Goal: Transaction & Acquisition: Download file/media

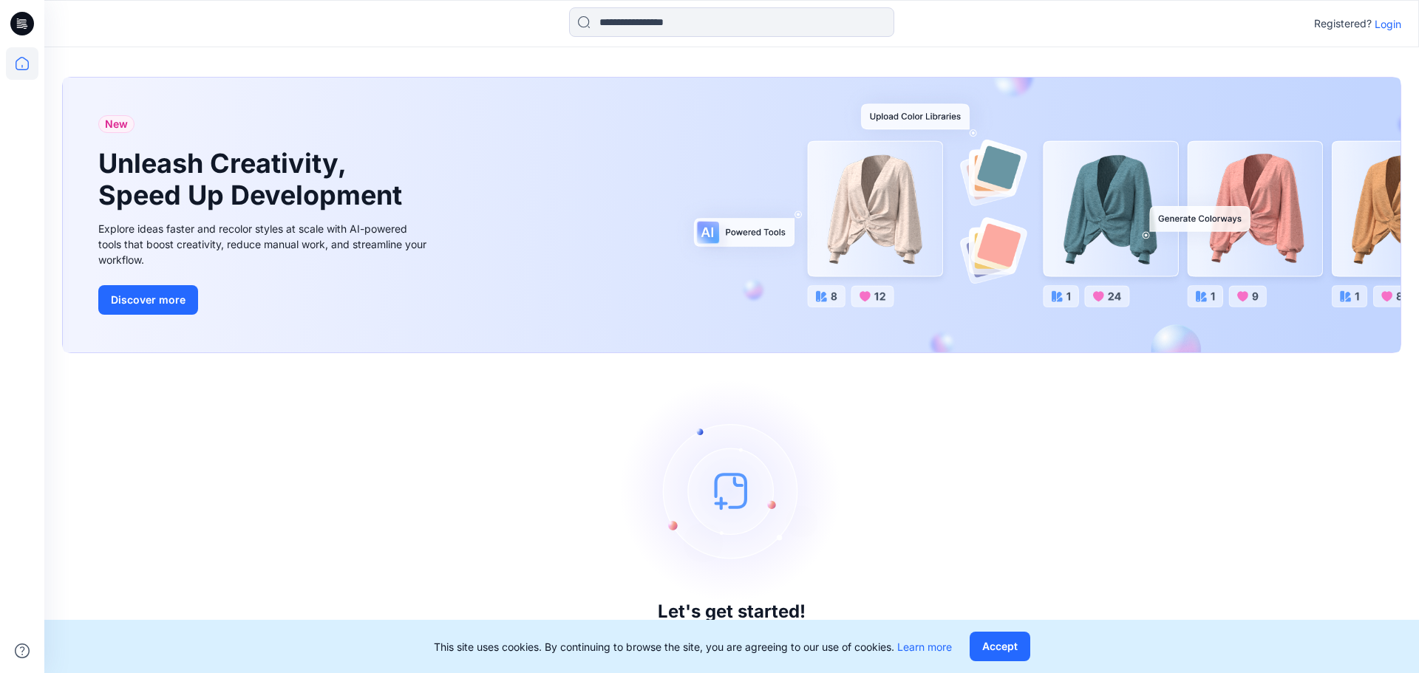
click at [19, 27] on icon at bounding box center [20, 27] width 7 height 1
click at [16, 61] on icon at bounding box center [22, 63] width 13 height 13
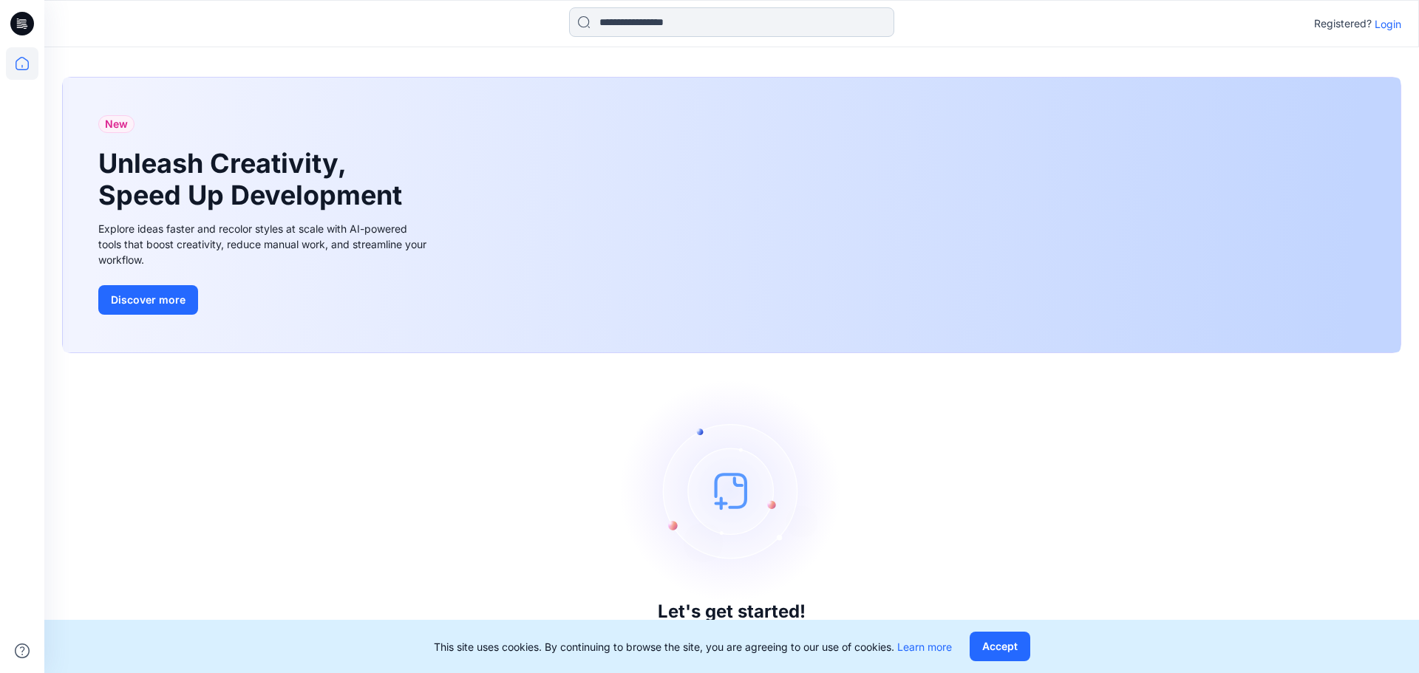
click at [697, 23] on input at bounding box center [731, 22] width 325 height 30
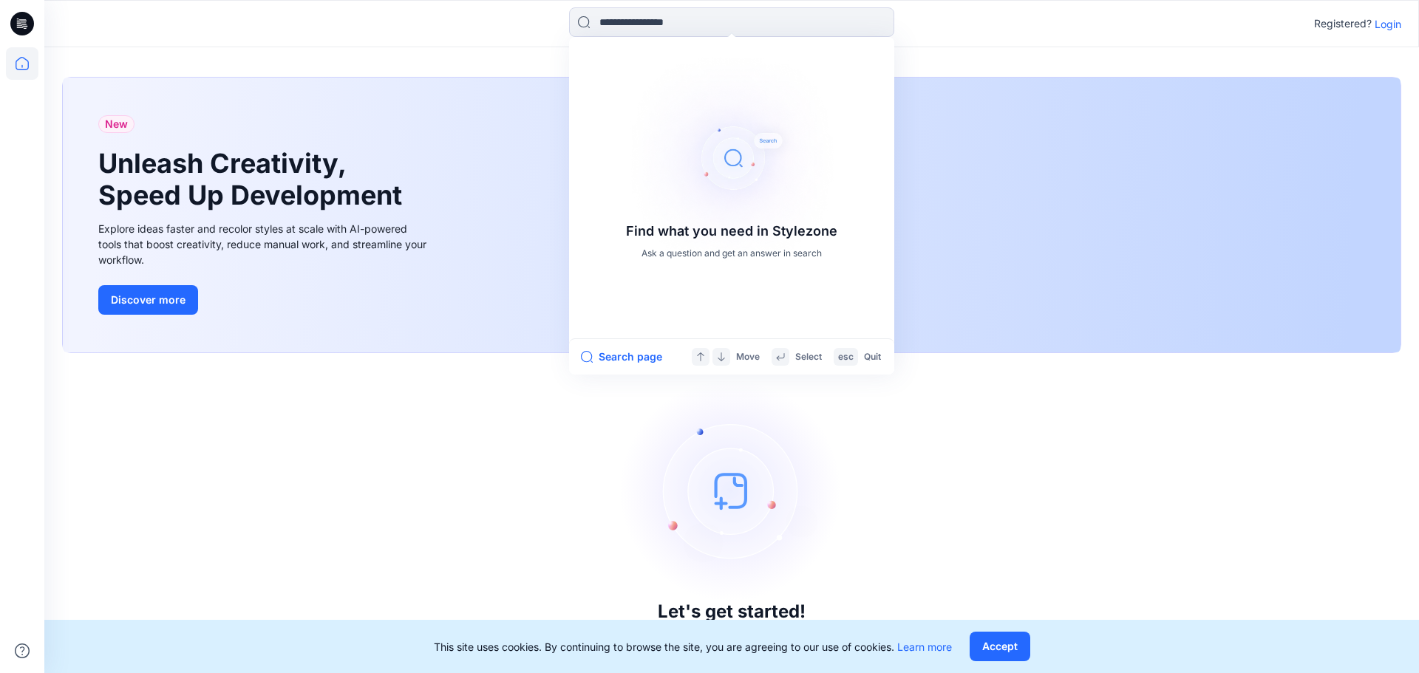
click at [132, 58] on div "New Unleash Creativity, Speed Up Development Explore ideas faster and recolor s…" at bounding box center [731, 360] width 1374 height 626
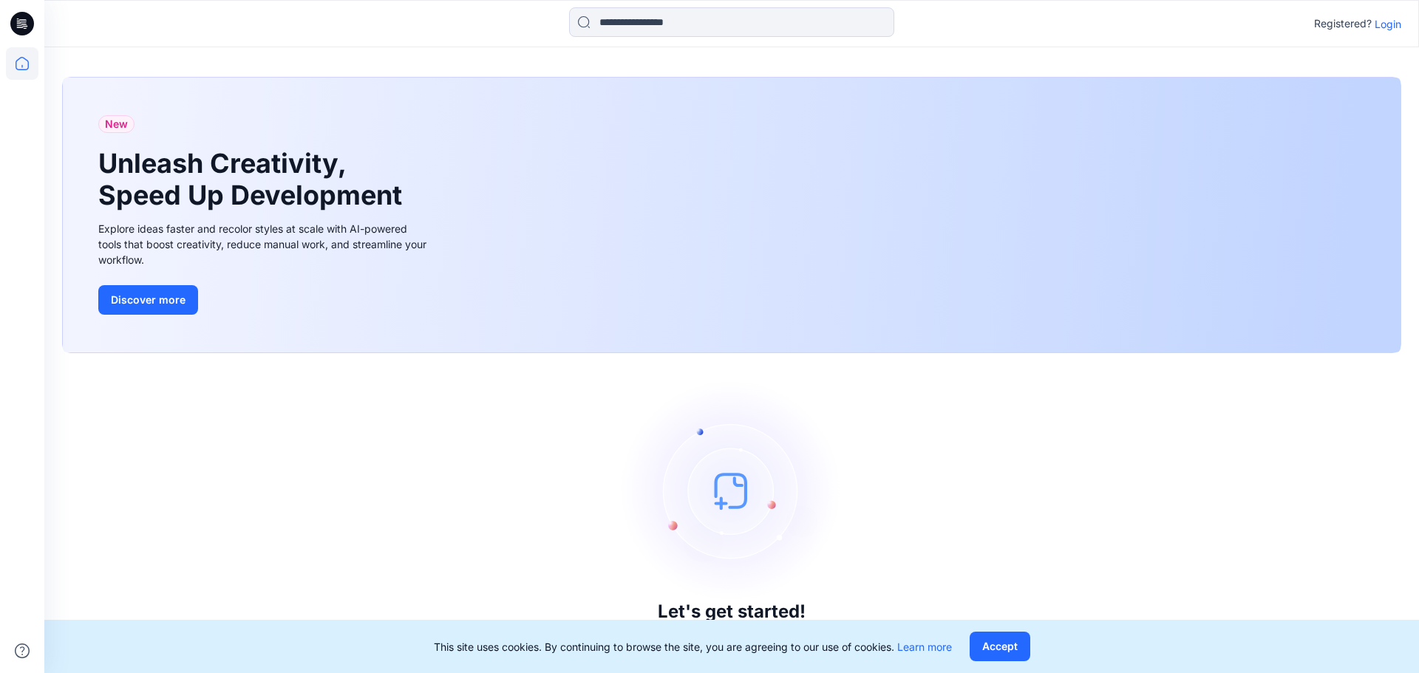
click at [32, 24] on icon at bounding box center [22, 24] width 24 height 24
click at [21, 21] on icon at bounding box center [22, 24] width 24 height 24
click at [17, 54] on icon at bounding box center [22, 63] width 33 height 33
click at [1380, 23] on p "Login" at bounding box center [1387, 24] width 27 height 16
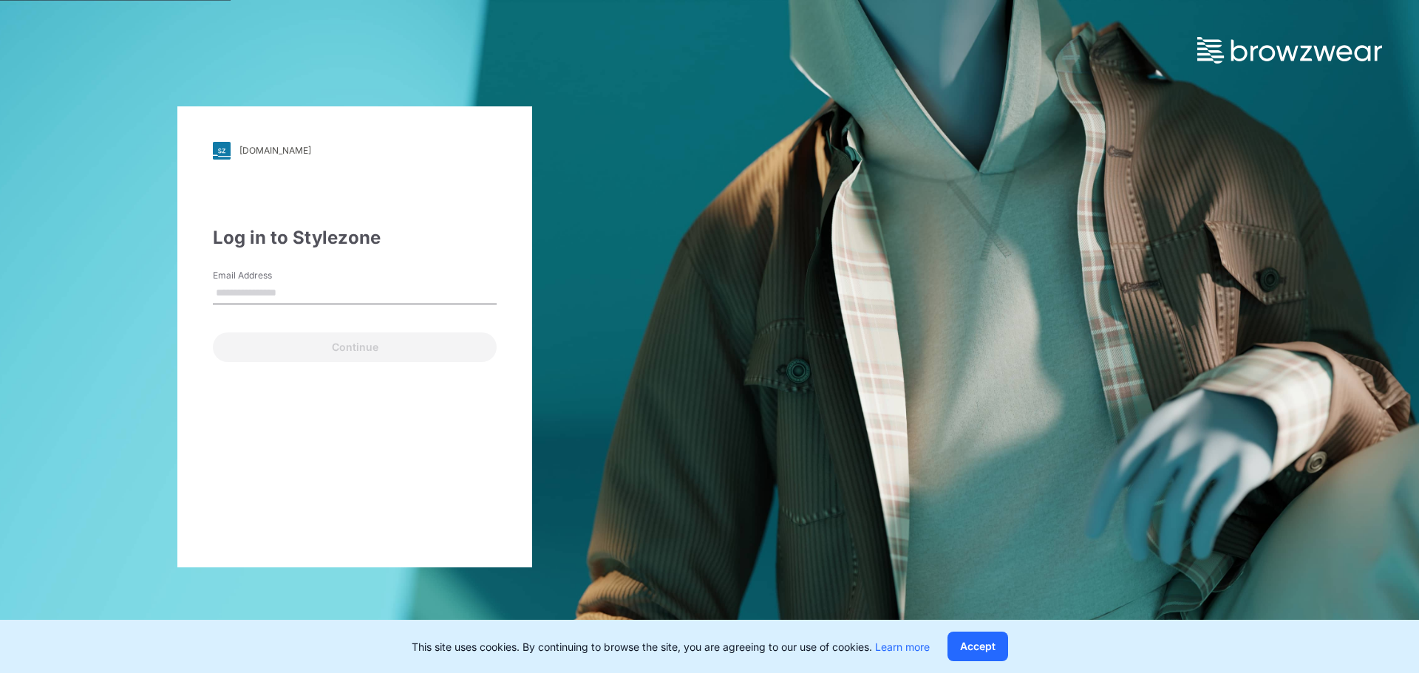
type input "**********"
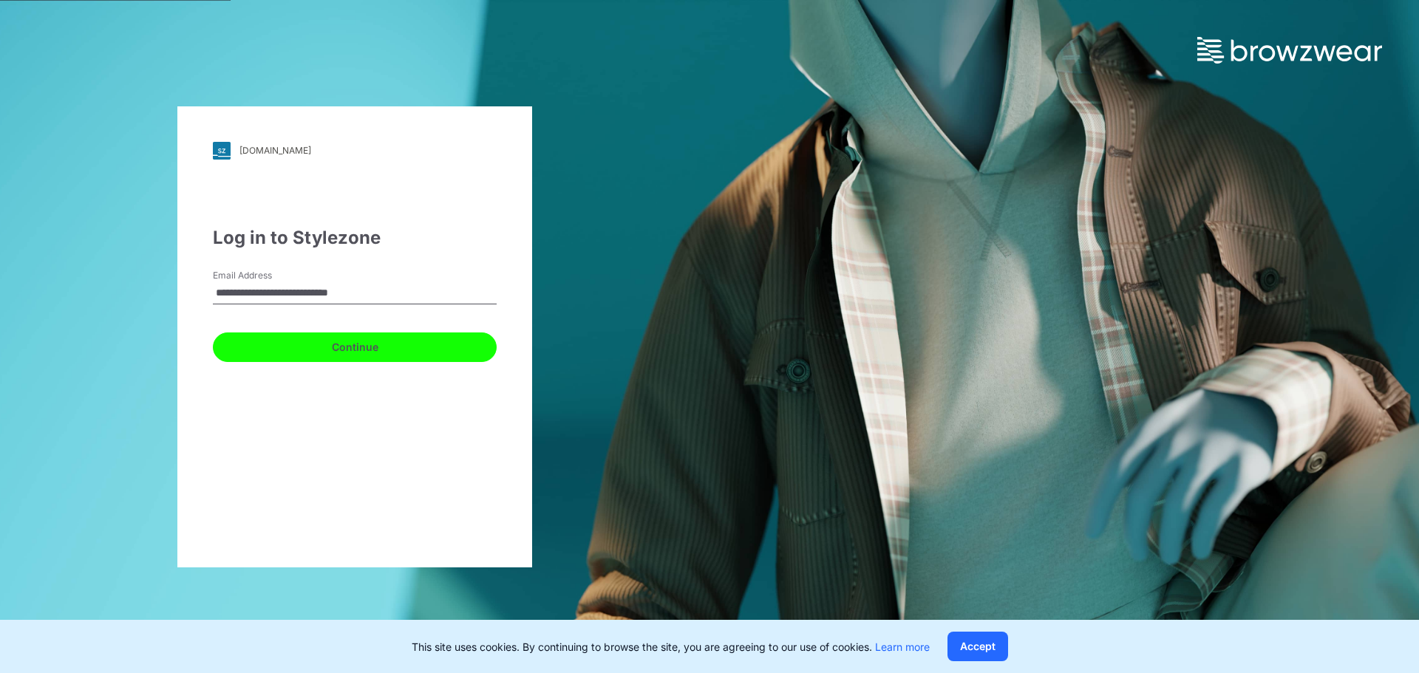
click at [319, 352] on button "Continue" at bounding box center [355, 347] width 284 height 30
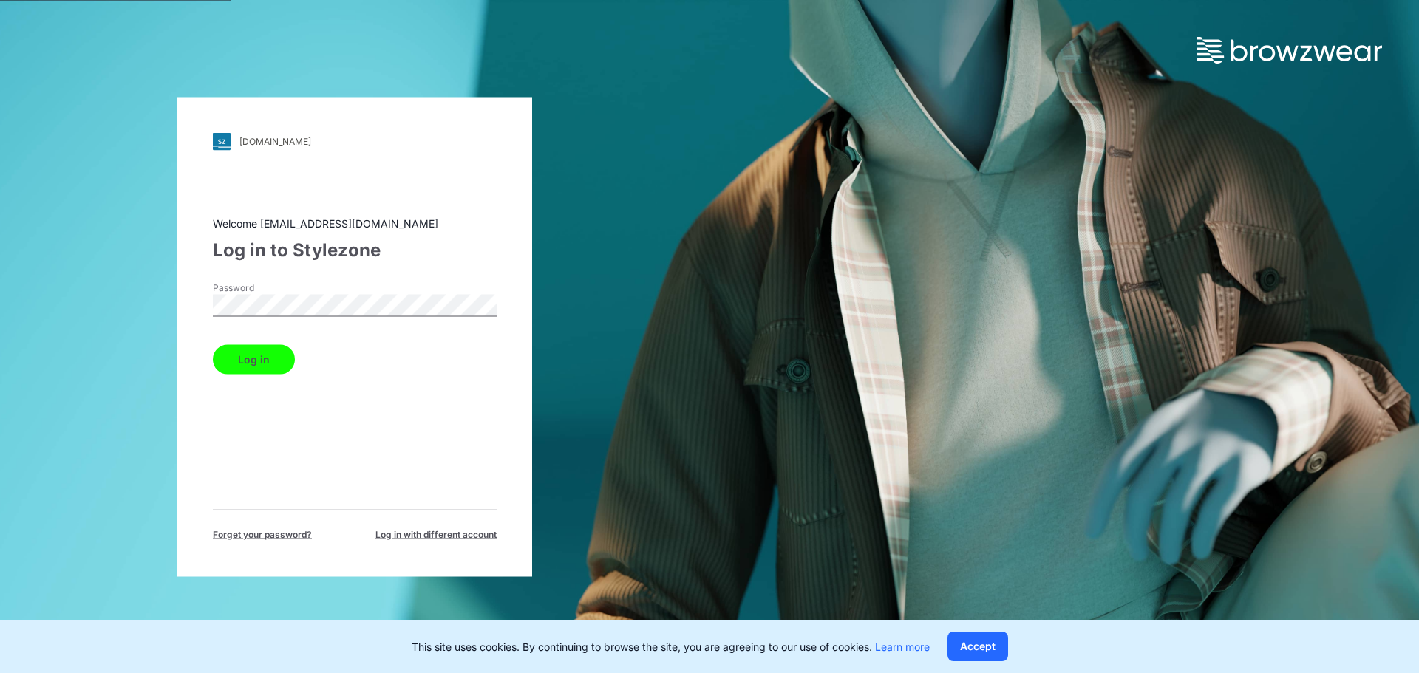
click at [249, 359] on button "Log in" at bounding box center [254, 359] width 82 height 30
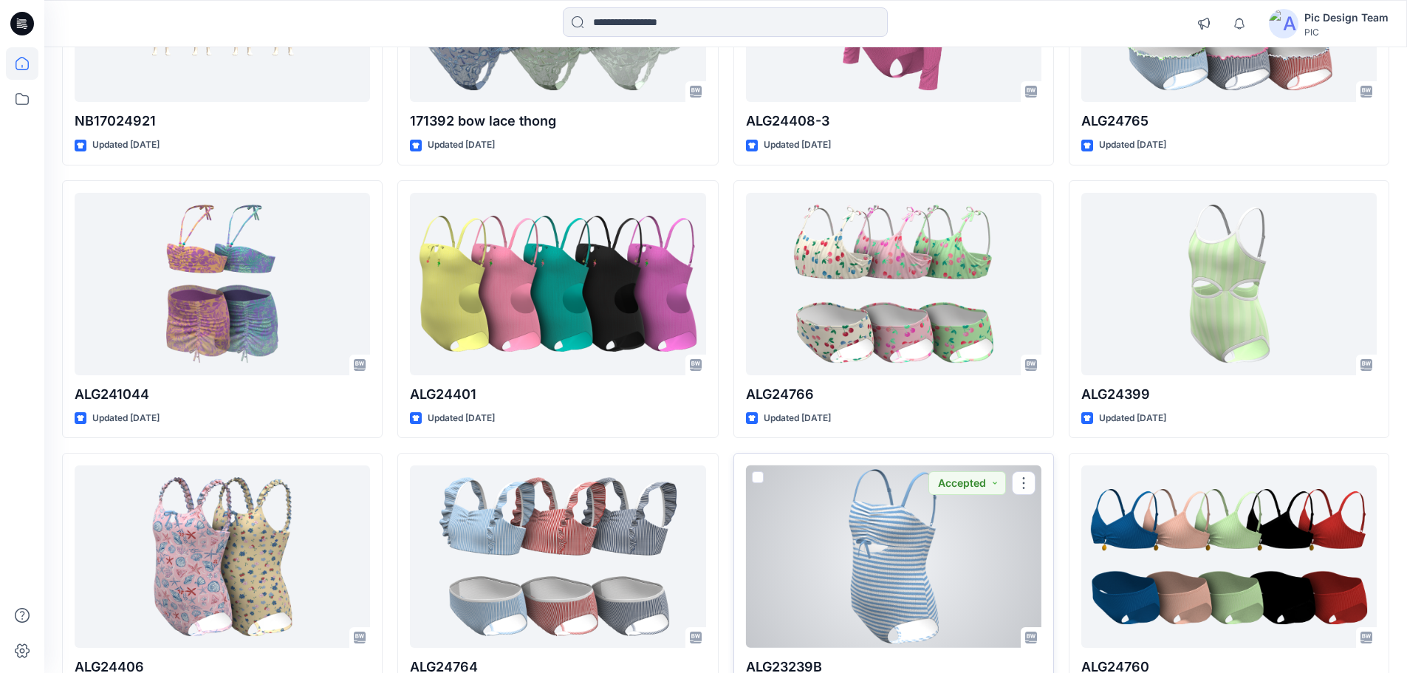
scroll to position [567, 0]
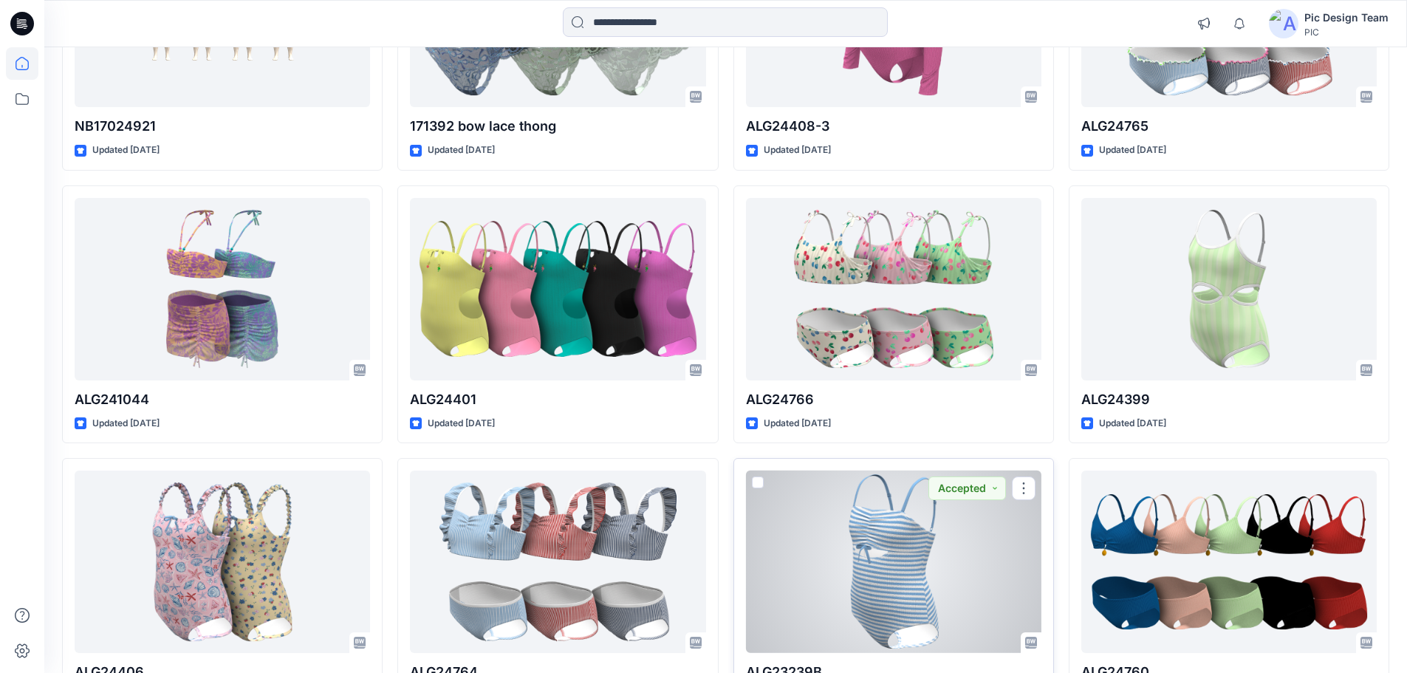
click at [851, 480] on div at bounding box center [894, 562] width 296 height 182
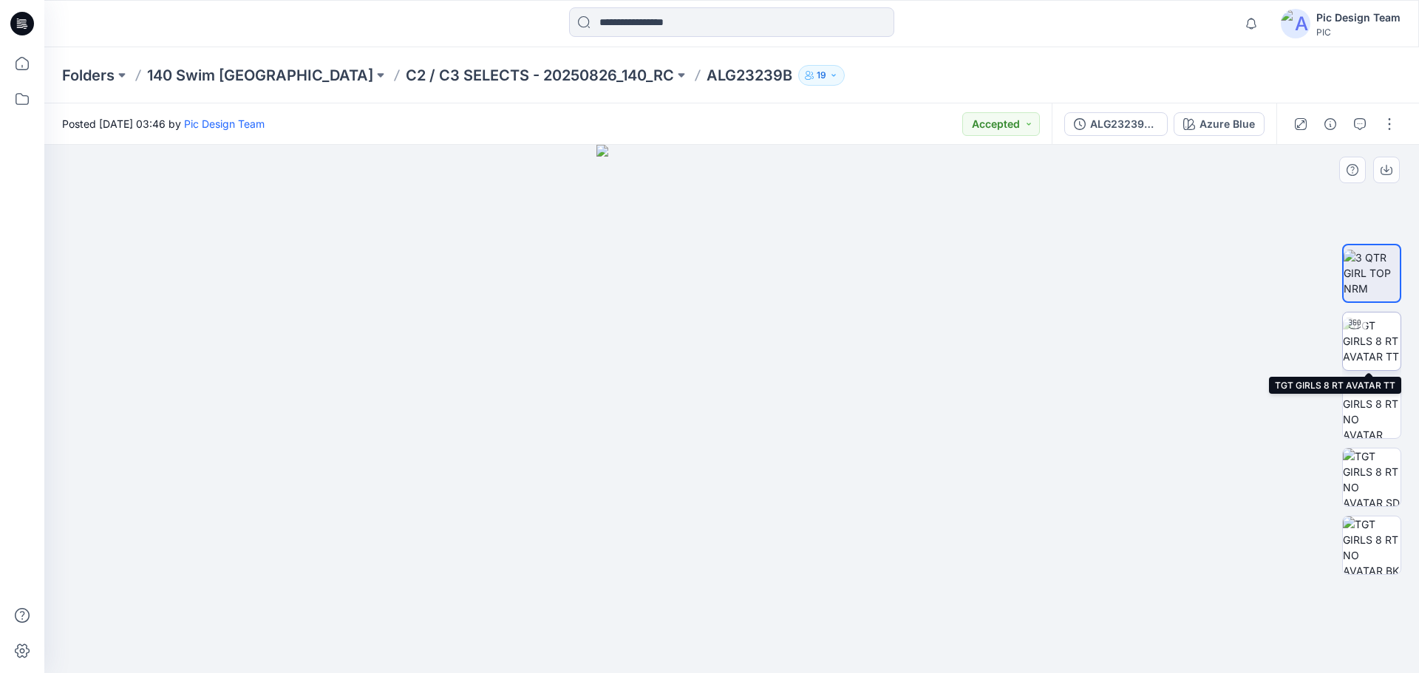
click at [1376, 347] on img at bounding box center [1371, 341] width 58 height 47
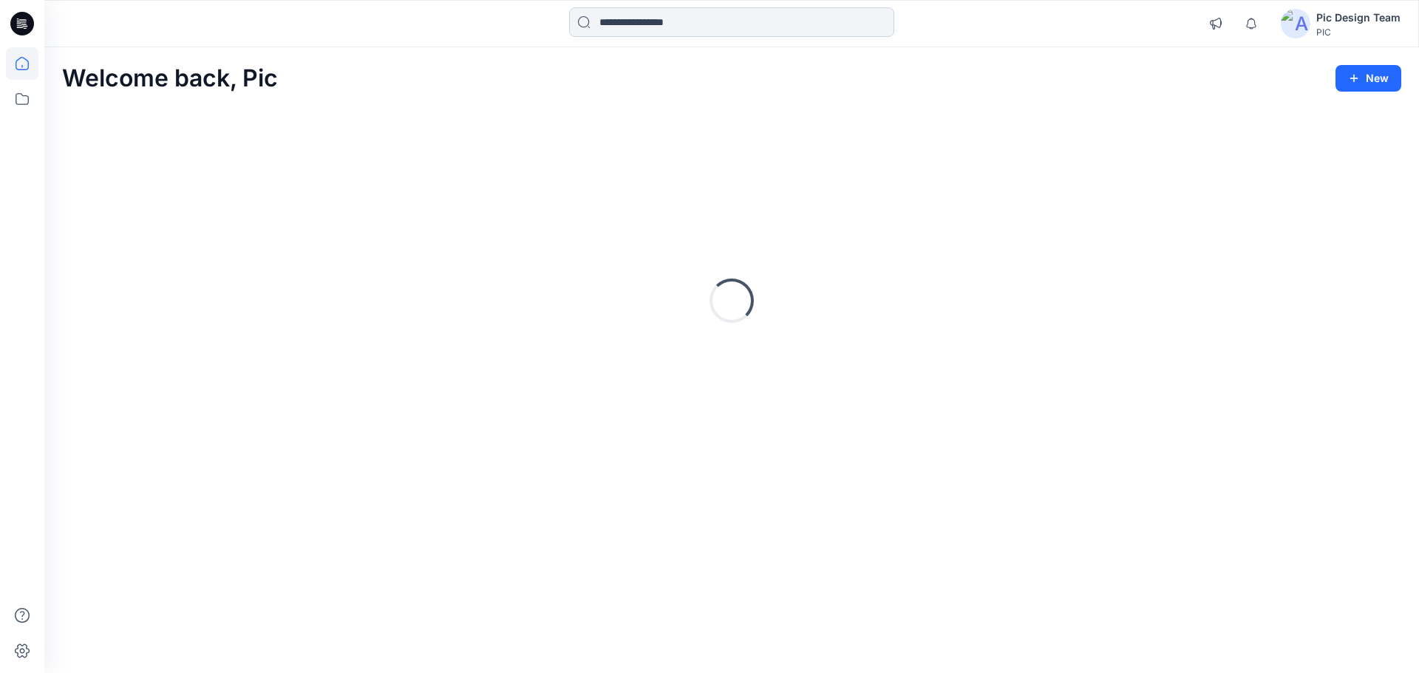
click at [611, 25] on input at bounding box center [731, 22] width 325 height 30
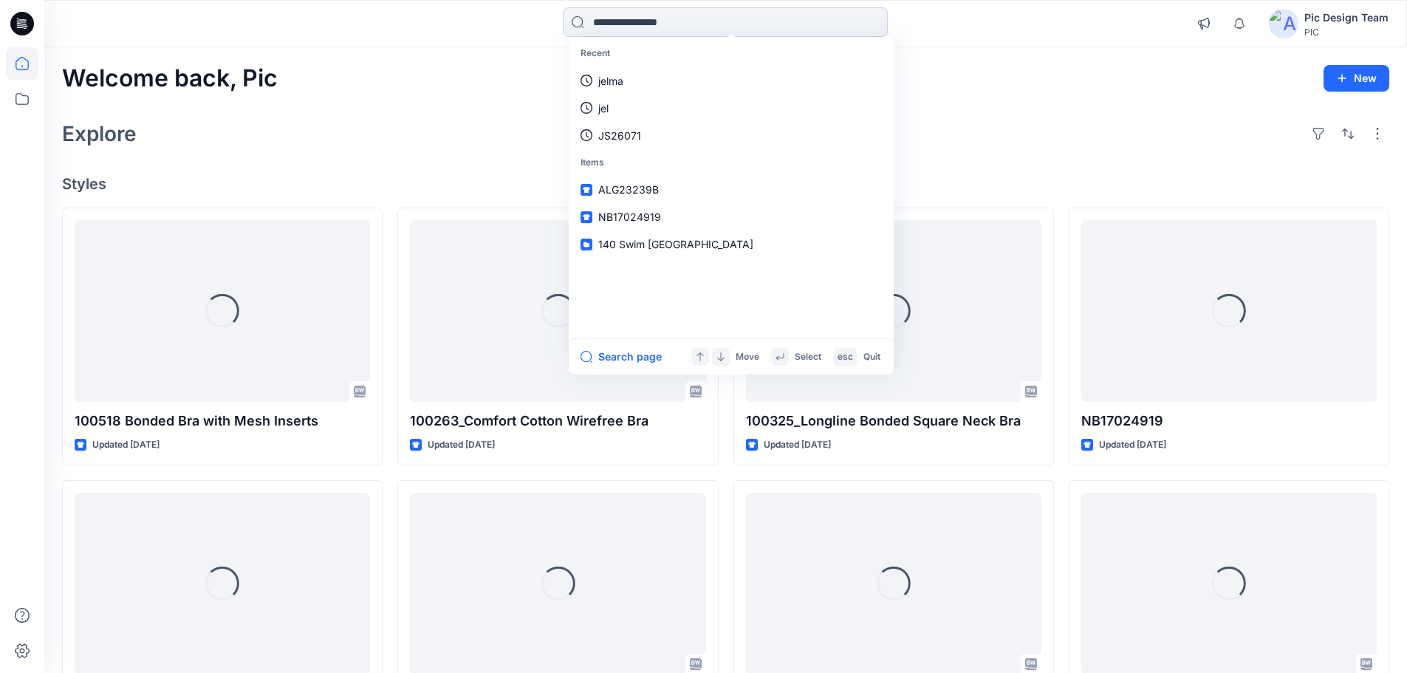
paste input "******"
type input "******"
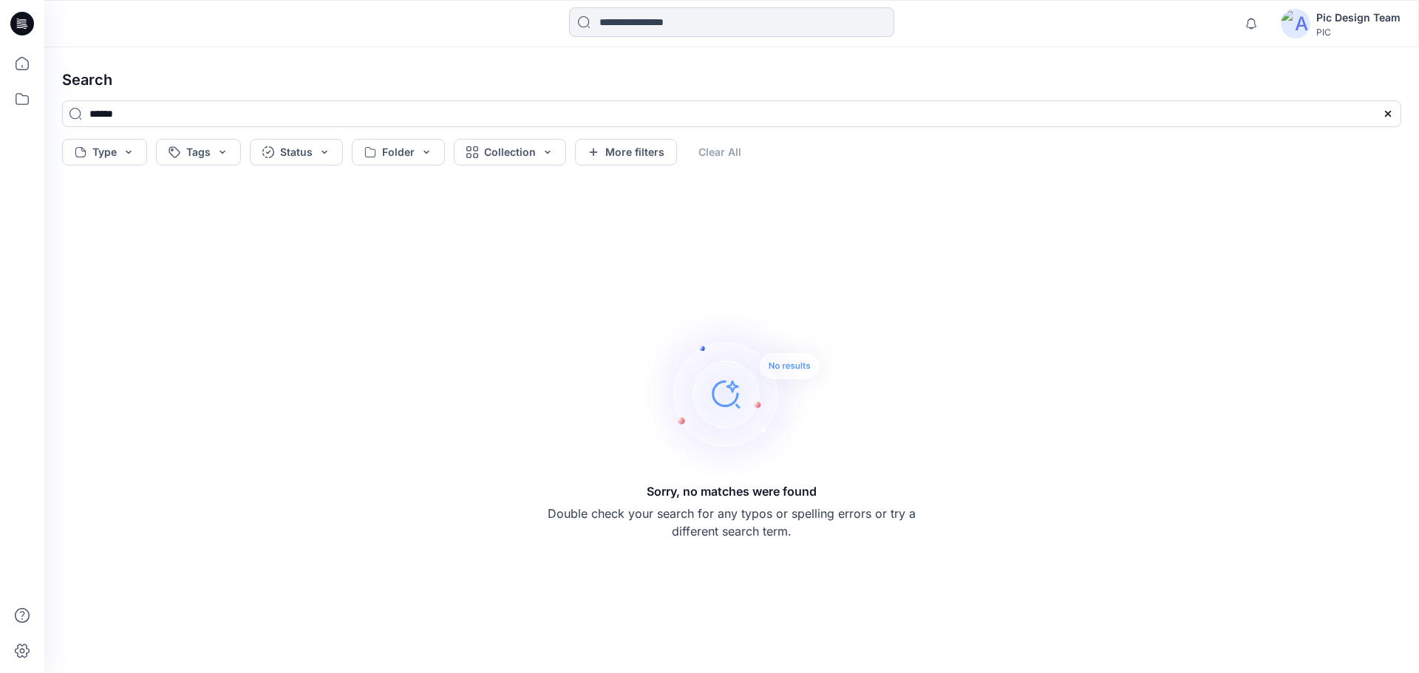
click at [653, 20] on input at bounding box center [731, 22] width 325 height 30
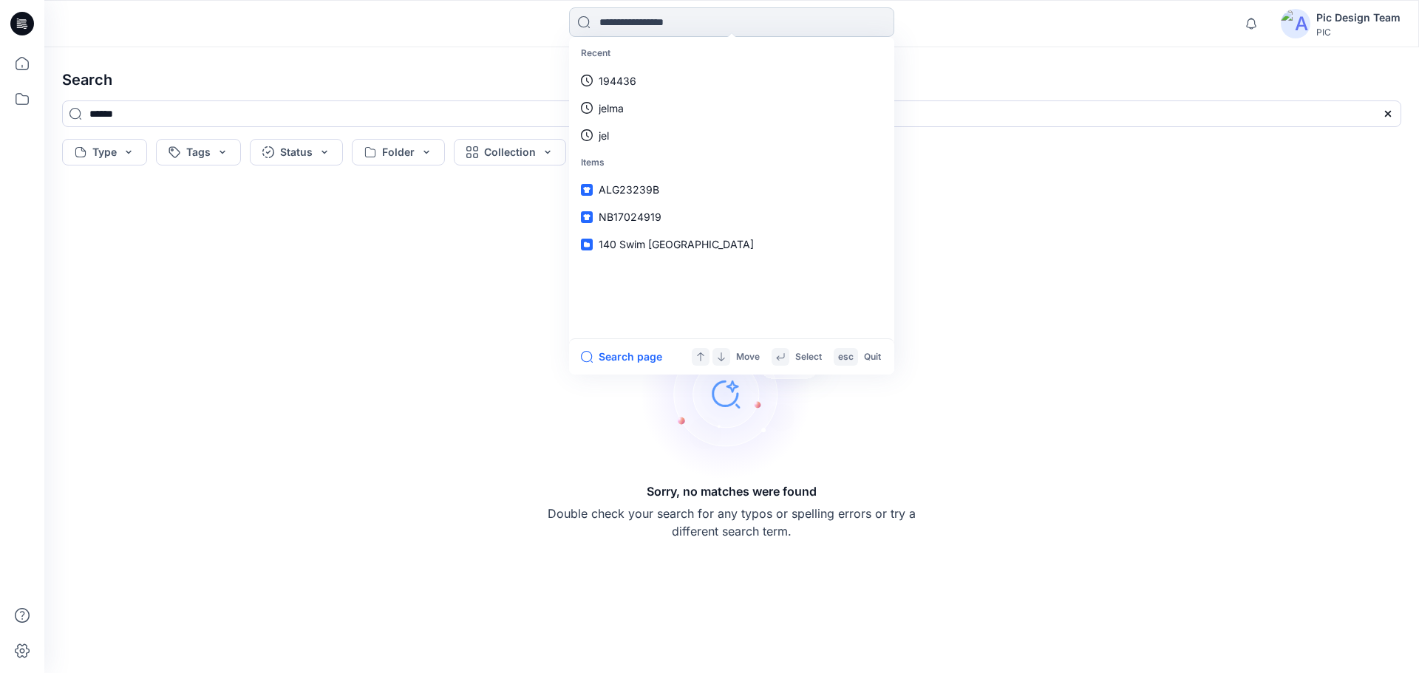
type input "******"
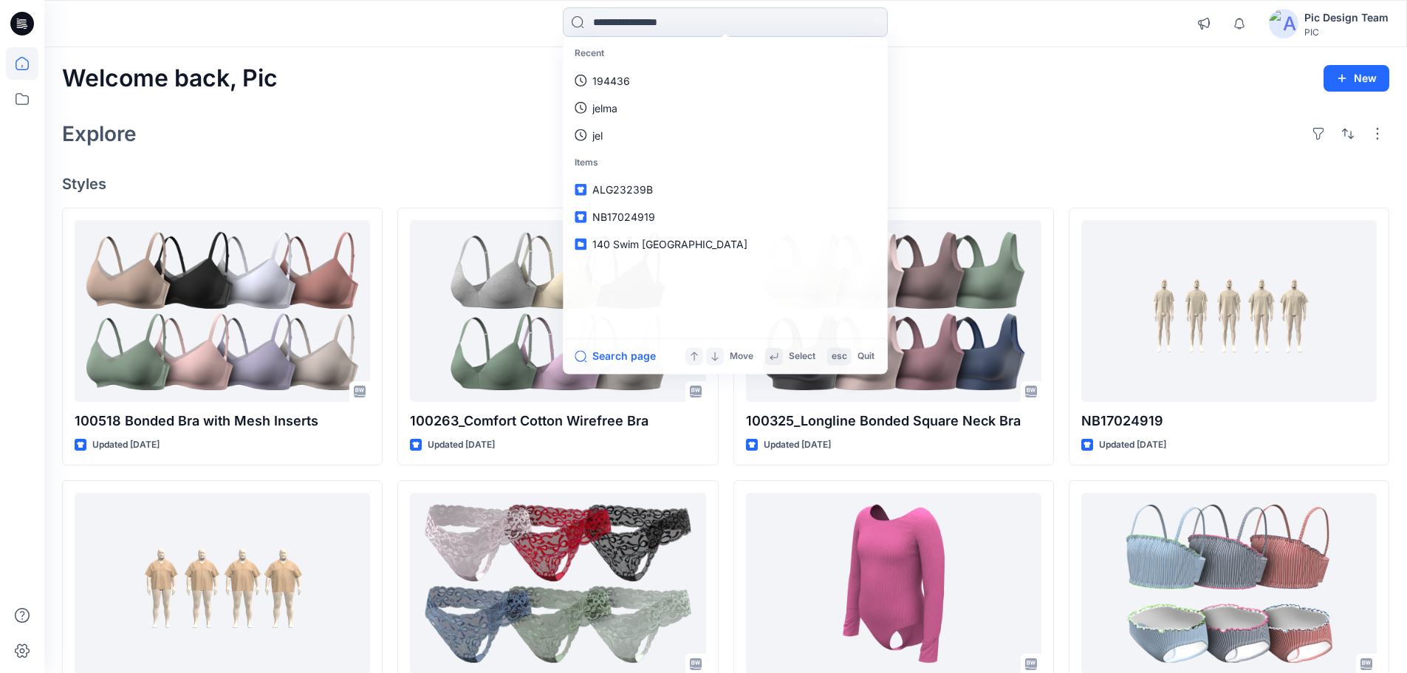
click at [616, 13] on input at bounding box center [725, 22] width 325 height 30
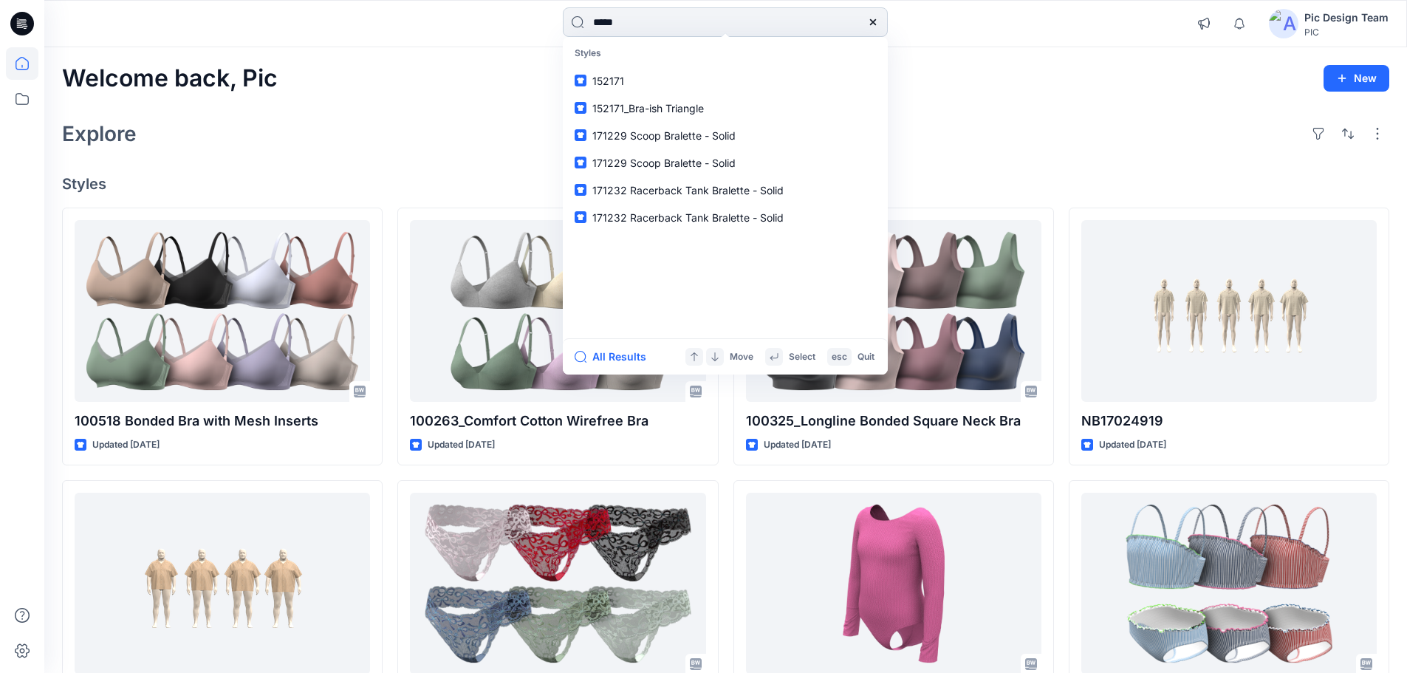
type input "******"
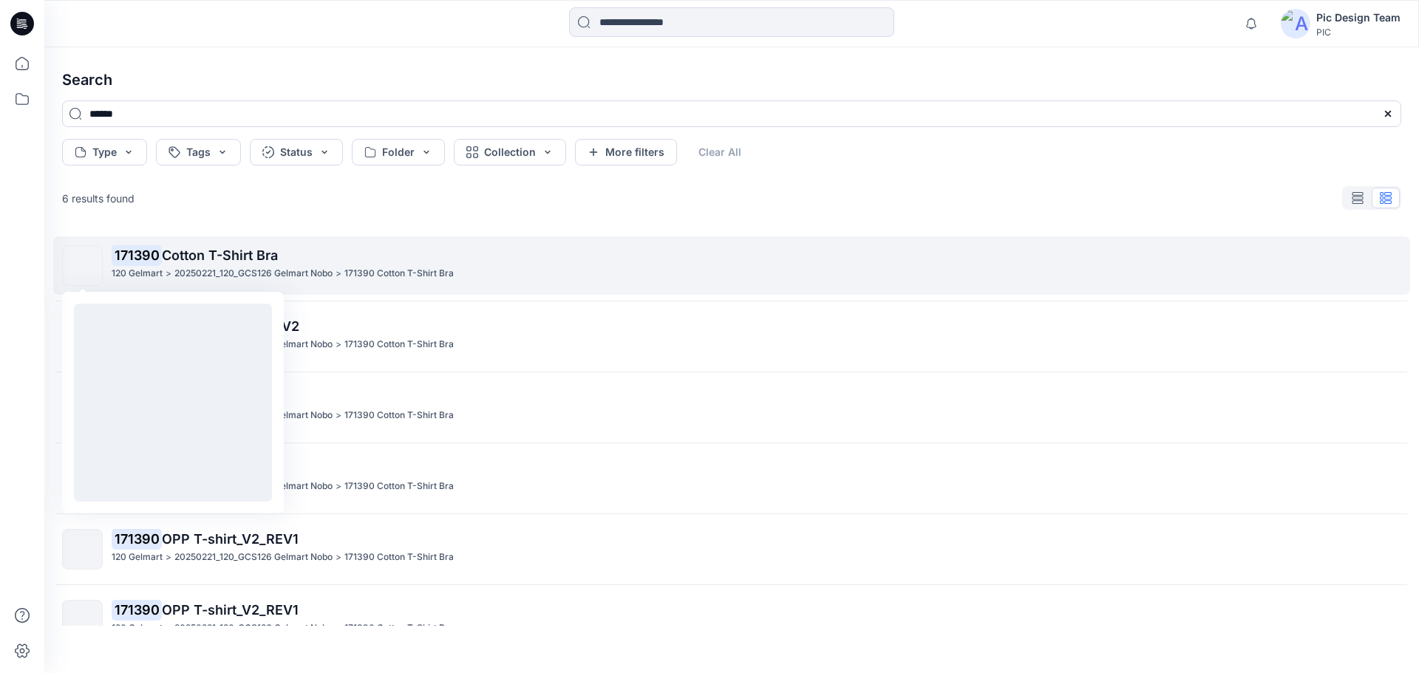
click at [83, 266] on img at bounding box center [83, 266] width 0 height 0
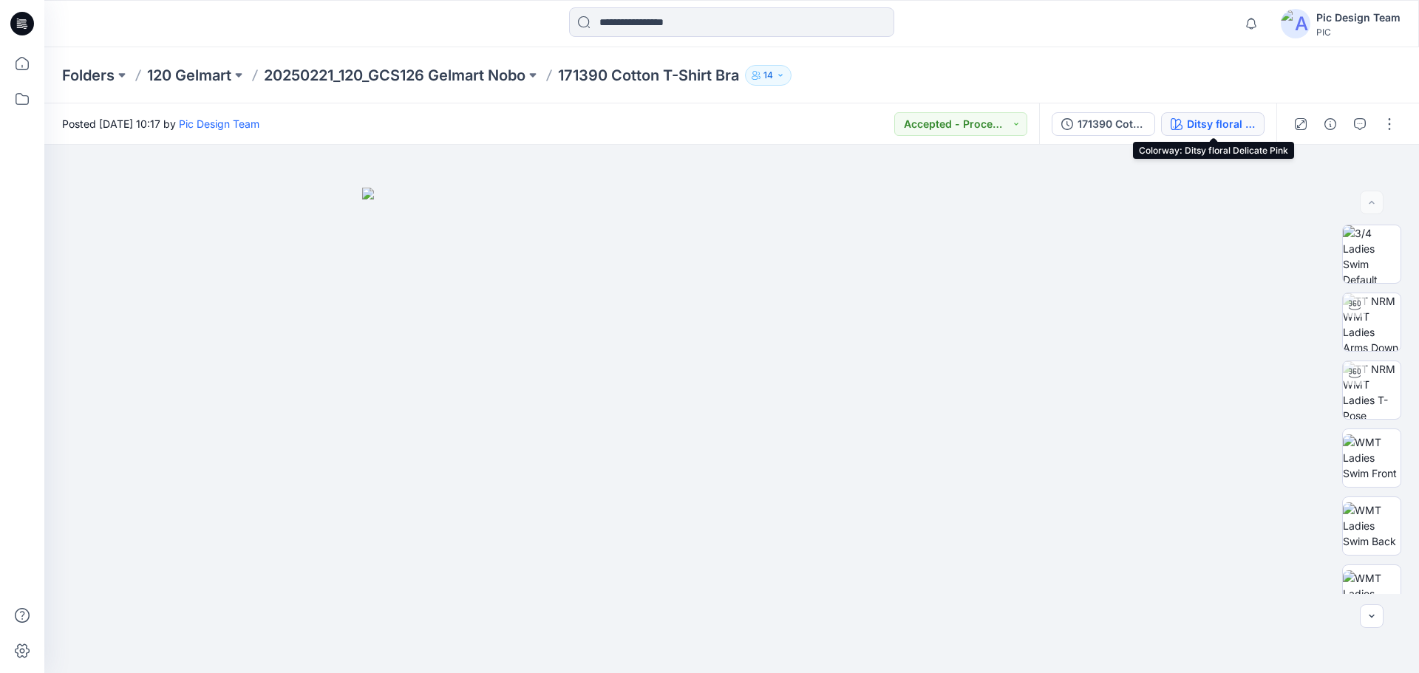
click at [1204, 132] on div "Ditsy floral Delicate Pink" at bounding box center [1221, 124] width 68 height 16
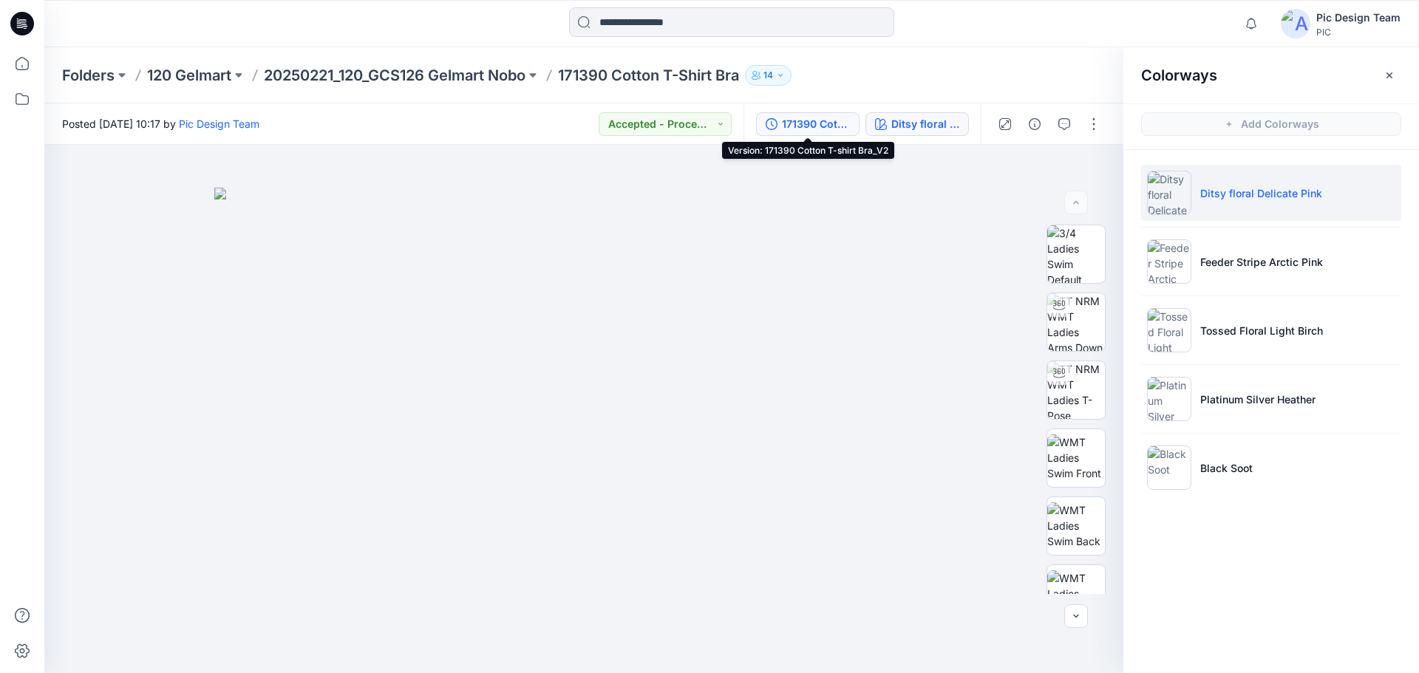
click at [804, 120] on div "171390 Cotton T-shirt Bra_V2" at bounding box center [816, 124] width 68 height 16
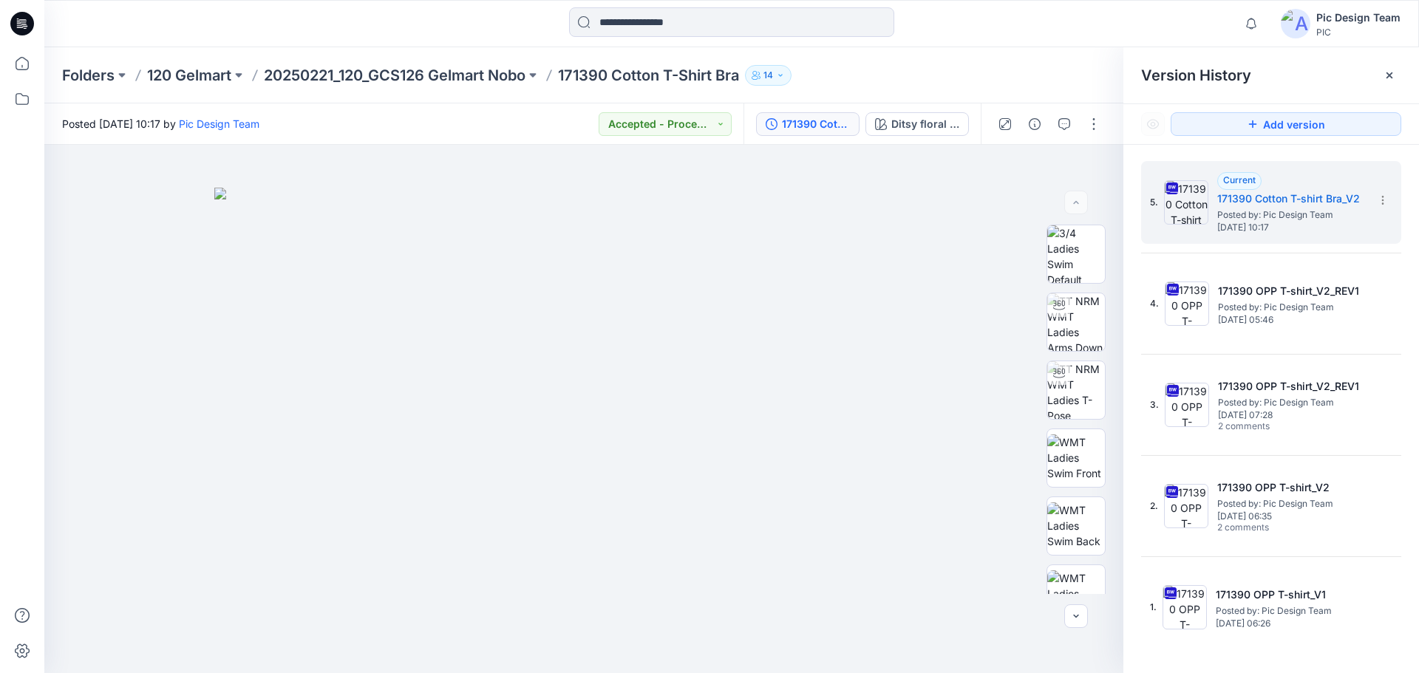
click at [825, 128] on div "171390 Cotton T-shirt Bra_V2" at bounding box center [816, 124] width 68 height 16
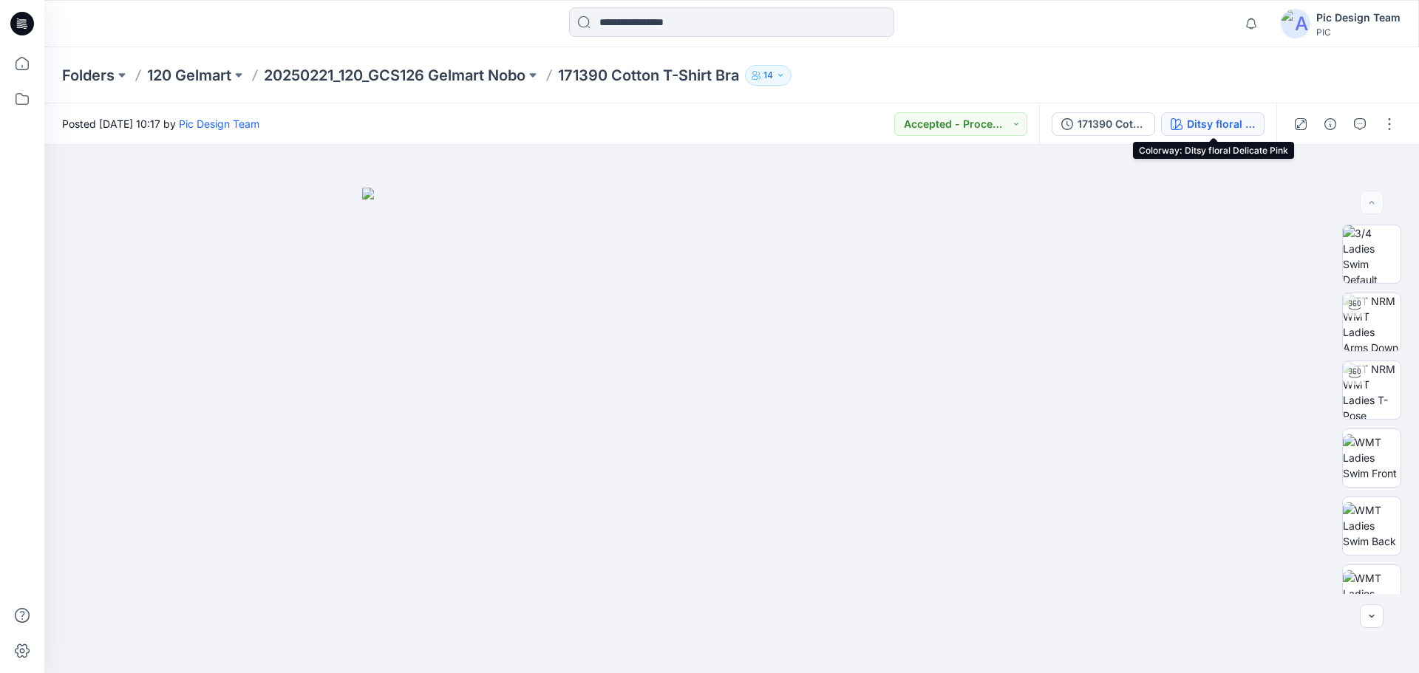
click at [1236, 124] on div "Ditsy floral Delicate Pink" at bounding box center [1221, 124] width 68 height 16
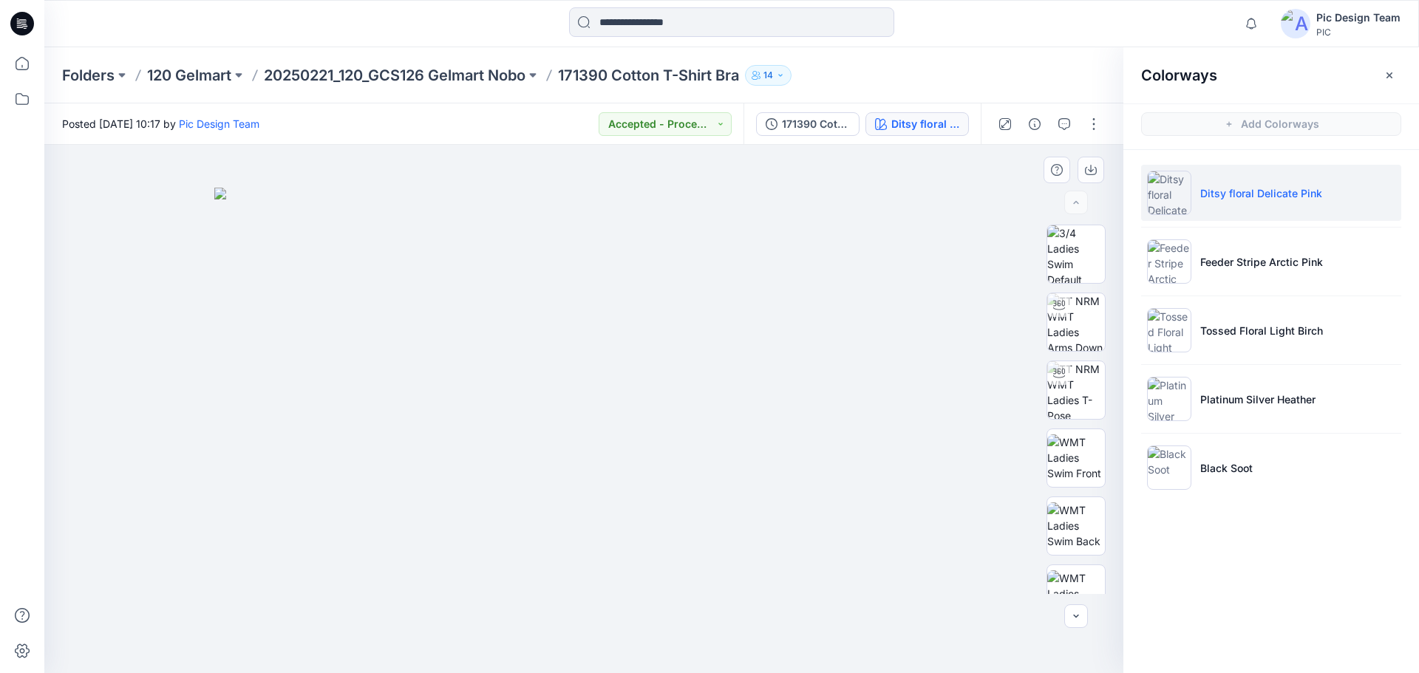
click at [952, 206] on img at bounding box center [583, 431] width 739 height 486
click at [1088, 120] on button "button" at bounding box center [1094, 124] width 24 height 24
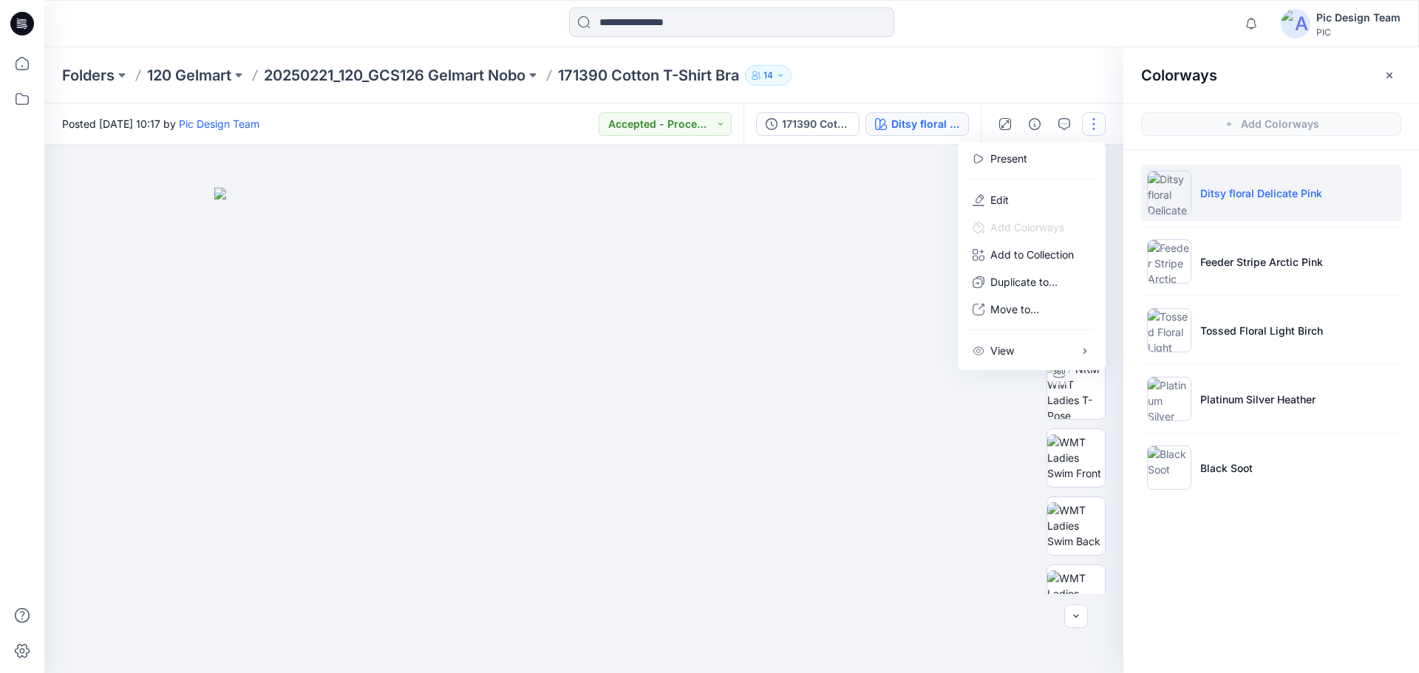
click at [903, 284] on img at bounding box center [583, 431] width 739 height 486
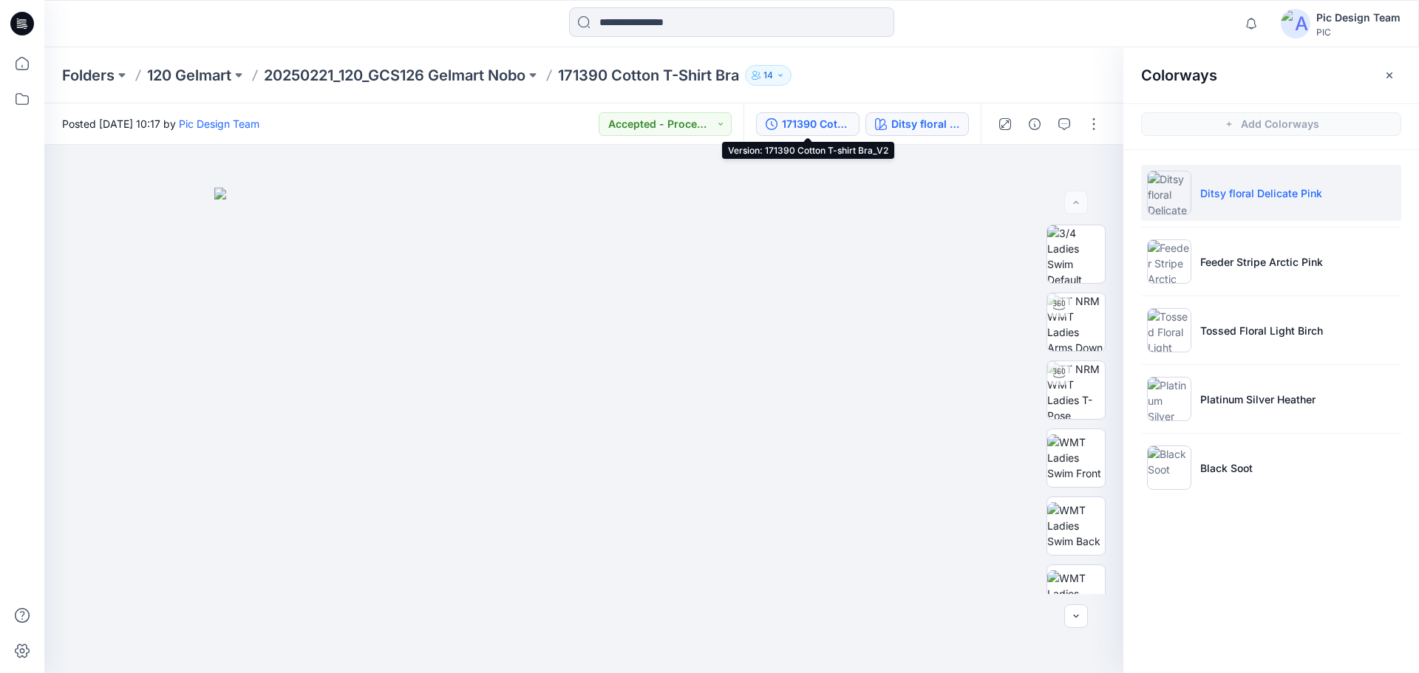
click at [816, 127] on div "171390 Cotton T-shirt Bra_V2" at bounding box center [816, 124] width 68 height 16
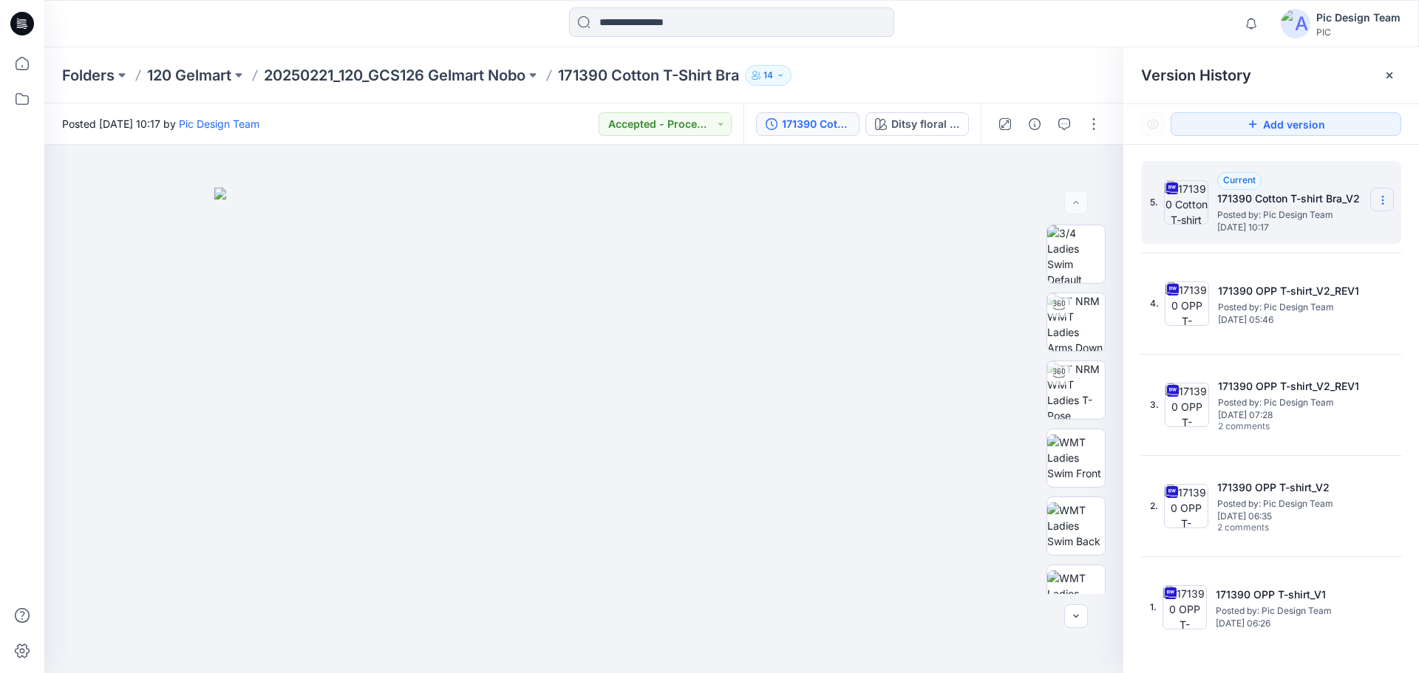
click at [1384, 196] on icon at bounding box center [1382, 200] width 12 height 12
click at [1300, 228] on span "Download Source BW File" at bounding box center [1308, 229] width 124 height 18
